Goal: Task Accomplishment & Management: Use online tool/utility

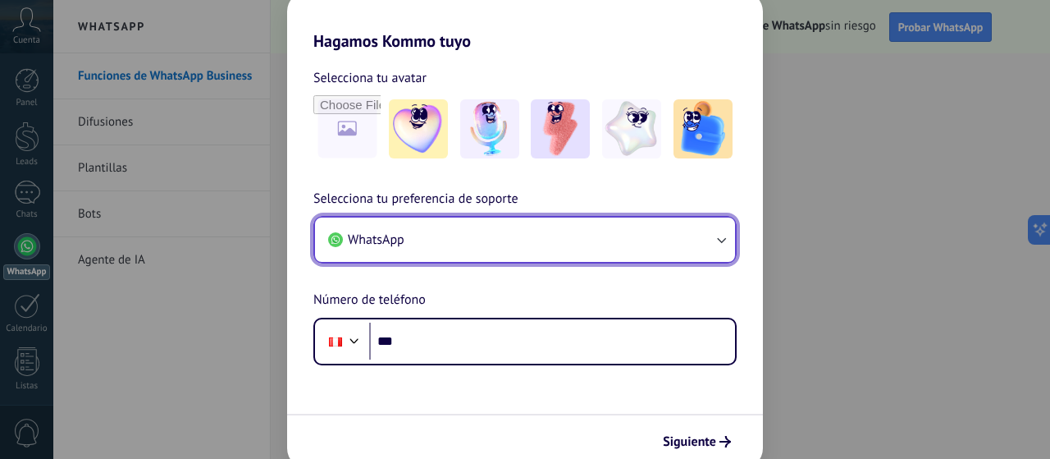
click at [574, 244] on button "WhatsApp" at bounding box center [525, 239] width 420 height 44
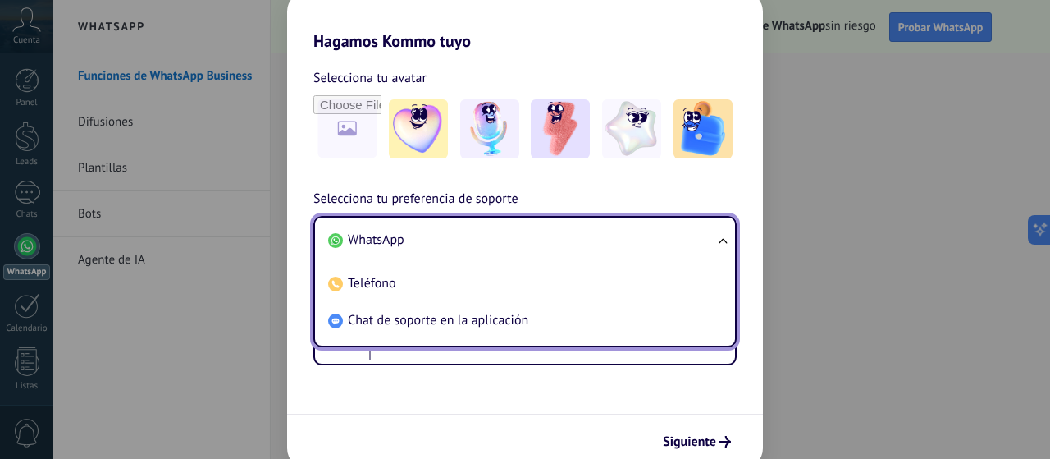
click at [574, 244] on li "WhatsApp" at bounding box center [522, 239] width 400 height 37
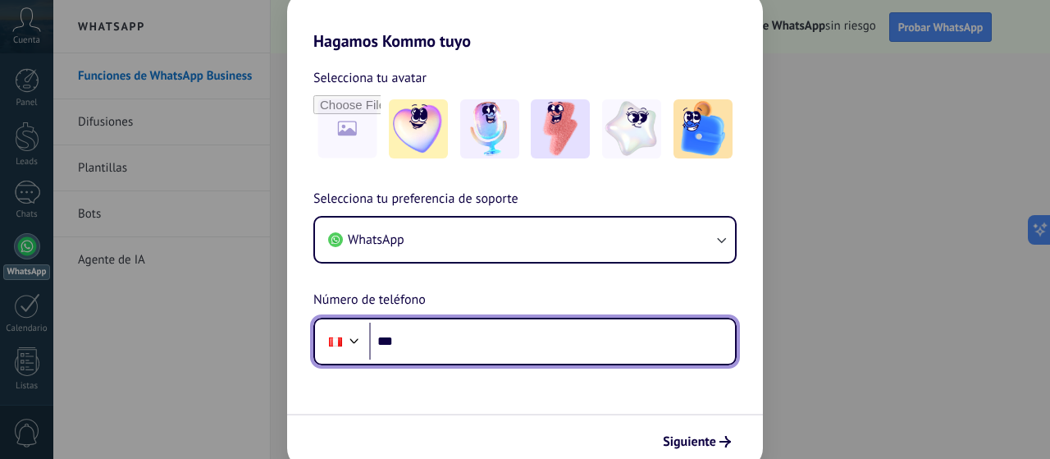
click at [503, 343] on input "***" at bounding box center [552, 341] width 366 height 38
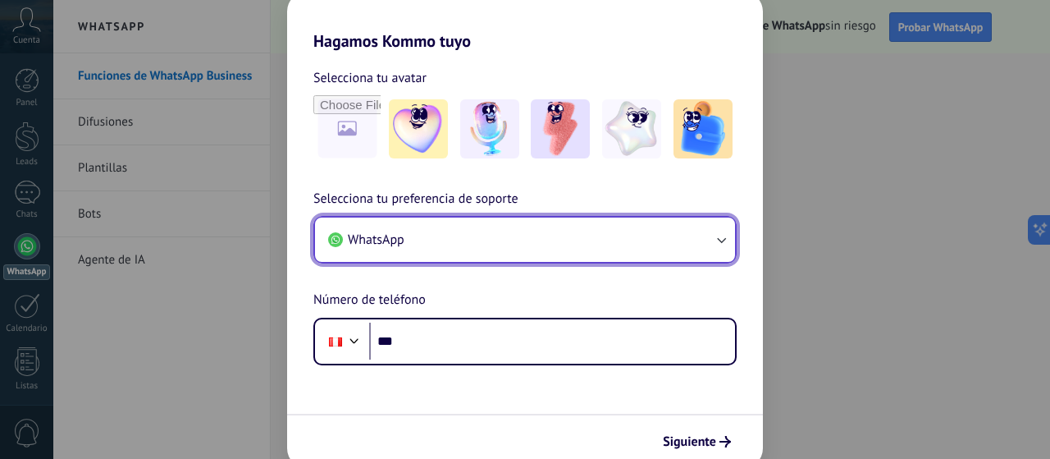
click at [530, 242] on button "WhatsApp" at bounding box center [525, 239] width 420 height 44
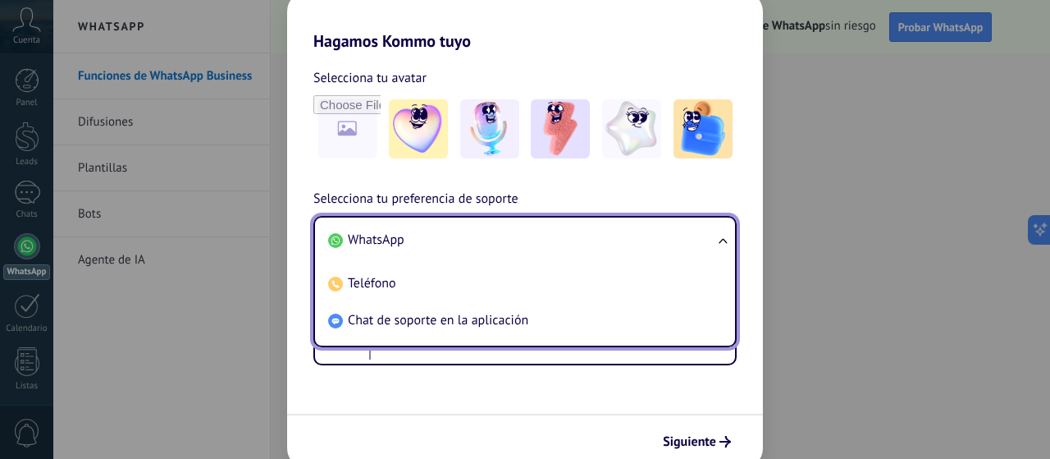
click at [530, 242] on li "WhatsApp" at bounding box center [522, 239] width 400 height 37
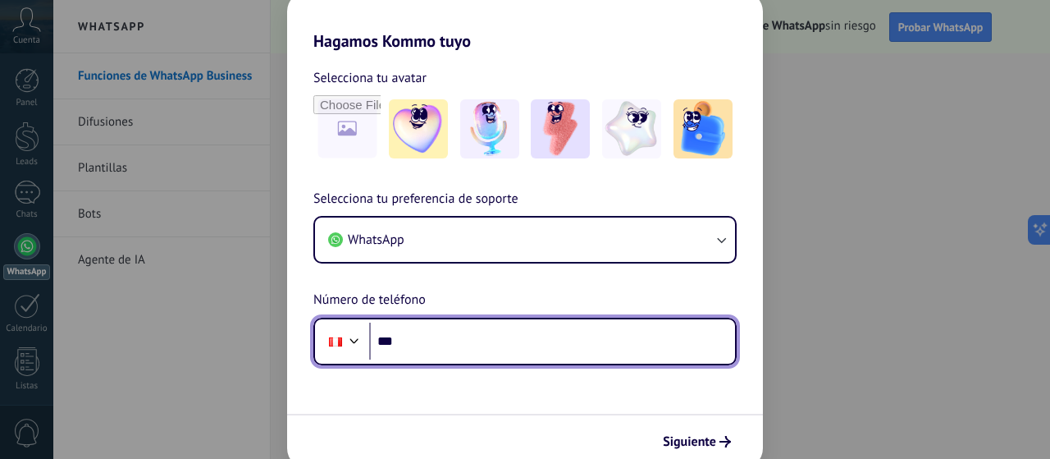
click at [472, 334] on input "***" at bounding box center [552, 341] width 366 height 38
type input "**********"
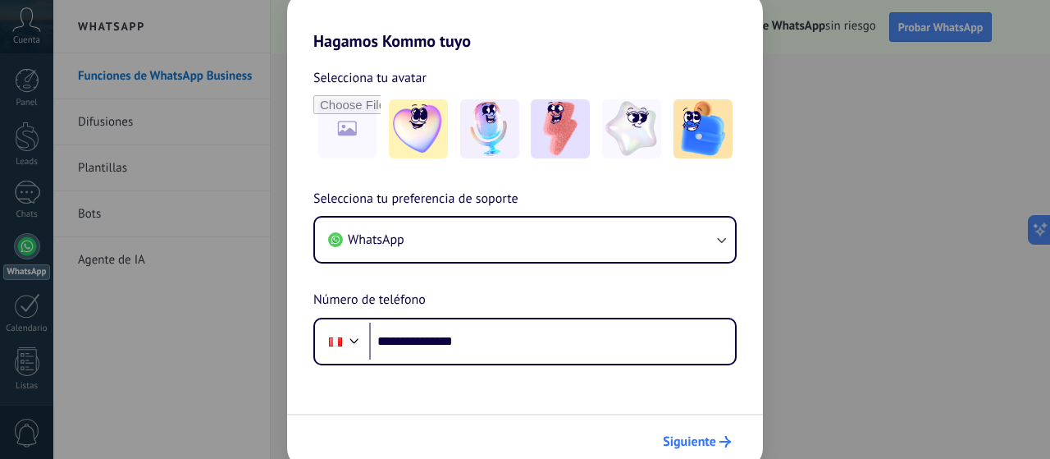
click at [701, 438] on span "Siguiente" at bounding box center [689, 441] width 53 height 11
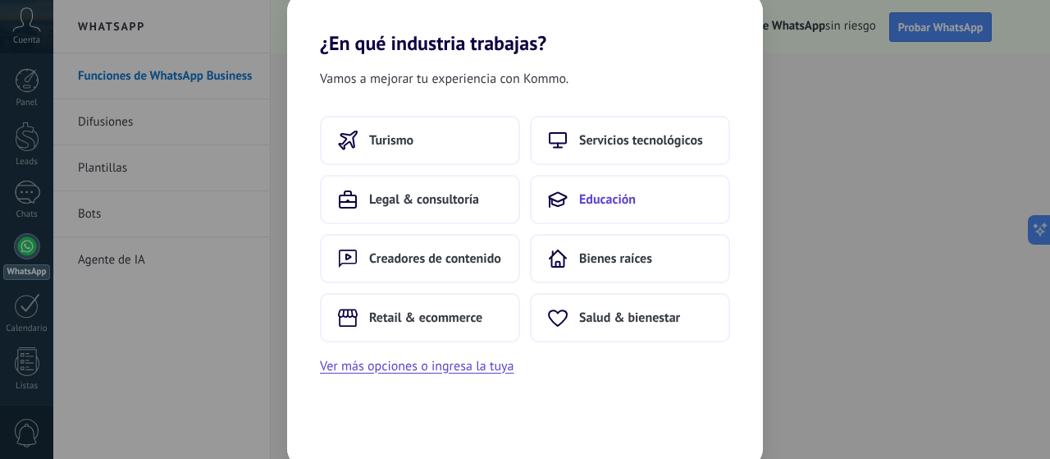
click at [563, 190] on icon at bounding box center [558, 199] width 20 height 20
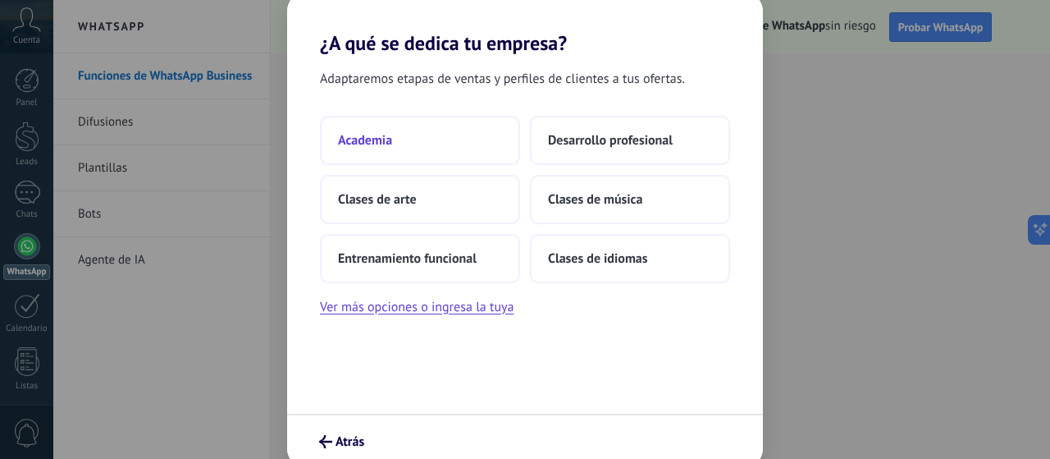
click at [415, 144] on button "Academia" at bounding box center [420, 140] width 200 height 49
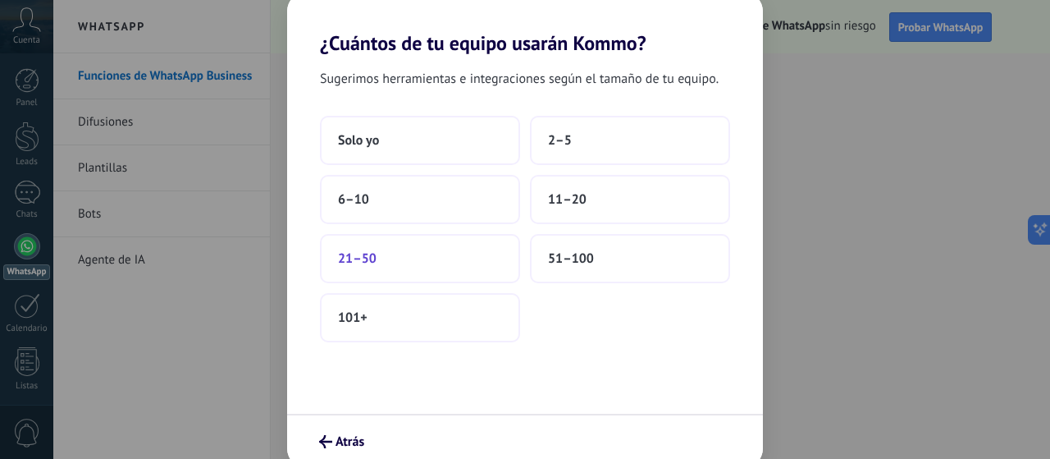
click at [431, 237] on button "21–50" at bounding box center [420, 258] width 200 height 49
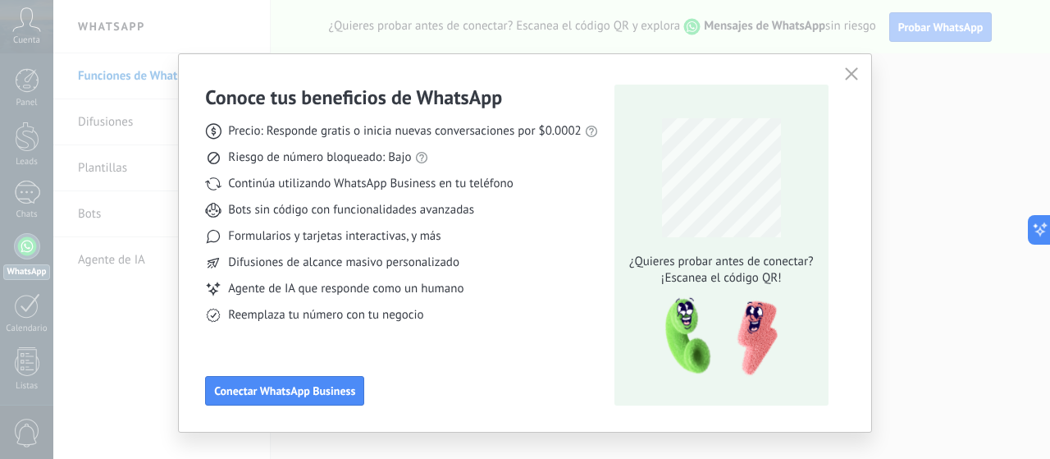
click at [856, 81] on button "button" at bounding box center [851, 74] width 21 height 23
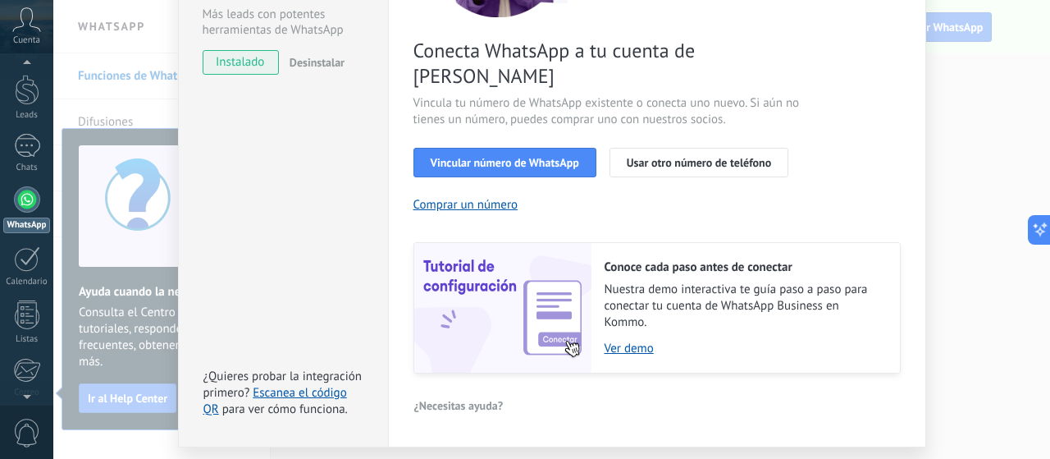
scroll to position [269, 0]
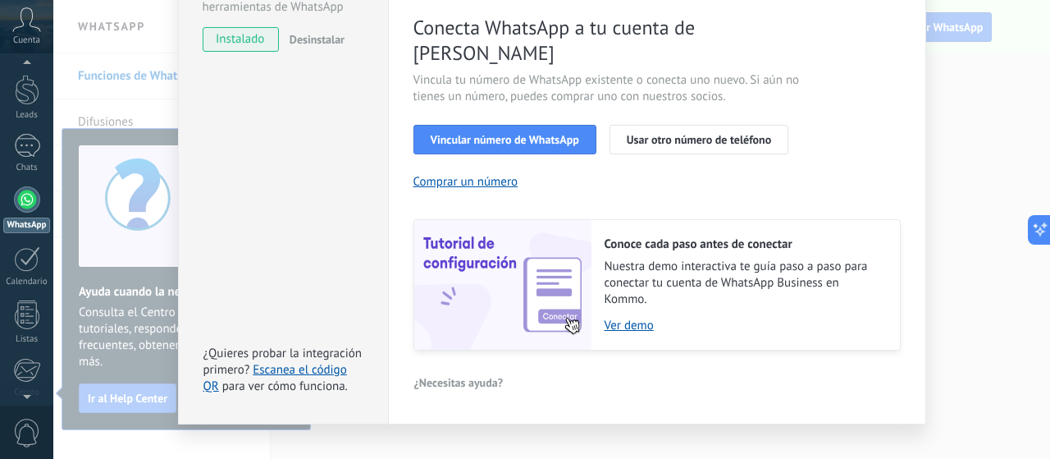
click at [1000, 77] on div "WhatsApp Business Más leads con potentes herramientas de WhatsApp instalado Des…" at bounding box center [551, 229] width 997 height 459
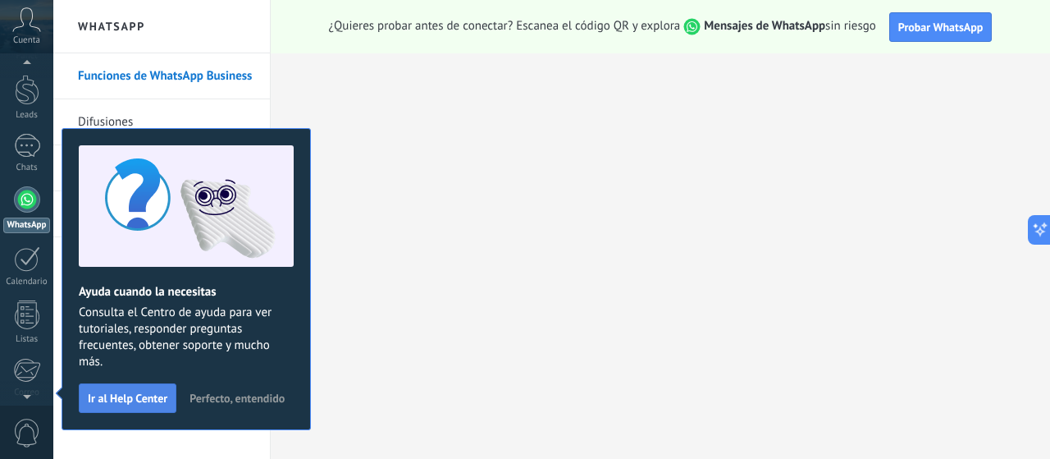
click at [117, 396] on span "Ir al Help Center" at bounding box center [128, 397] width 80 height 11
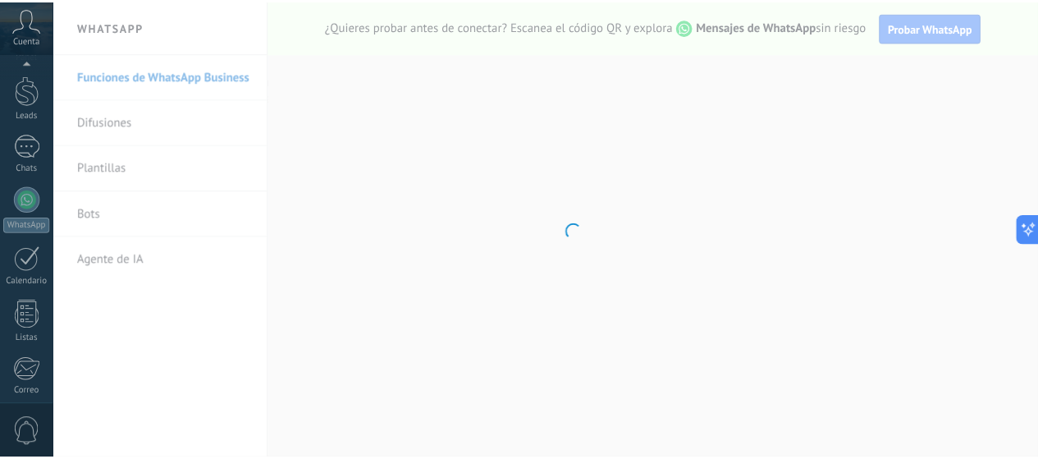
scroll to position [222, 0]
